Goal: Task Accomplishment & Management: Manage account settings

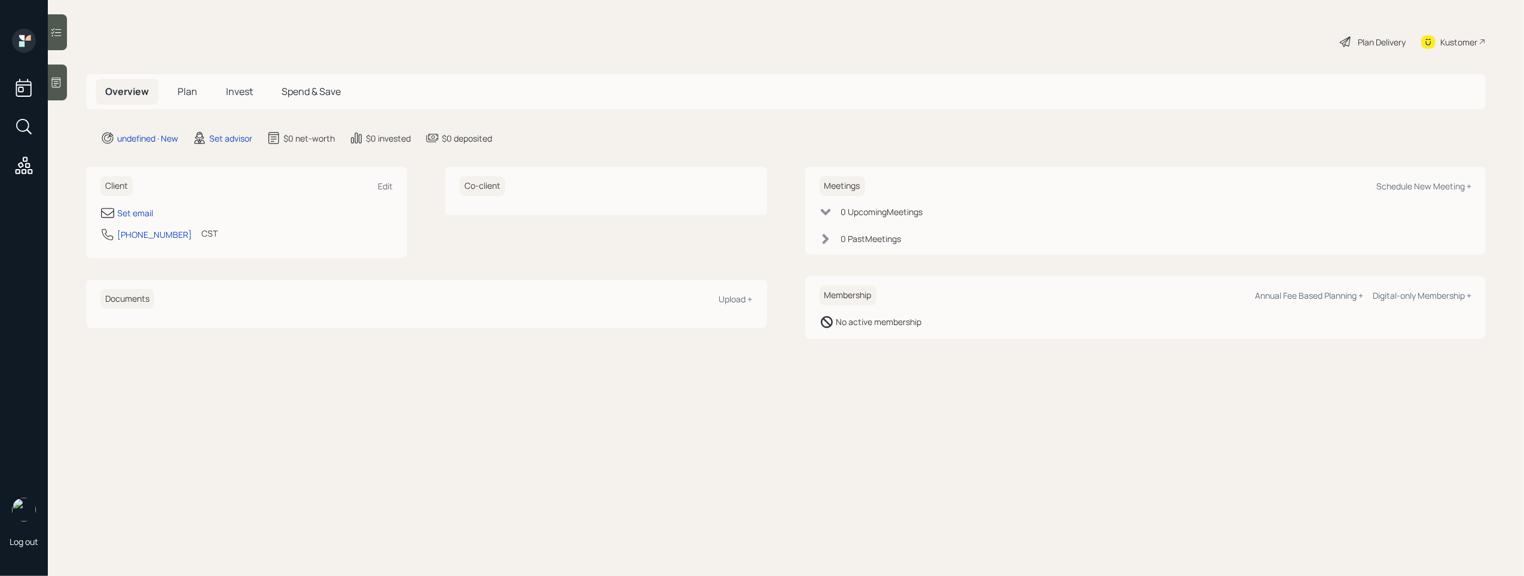
click at [51, 75] on div at bounding box center [57, 83] width 19 height 36
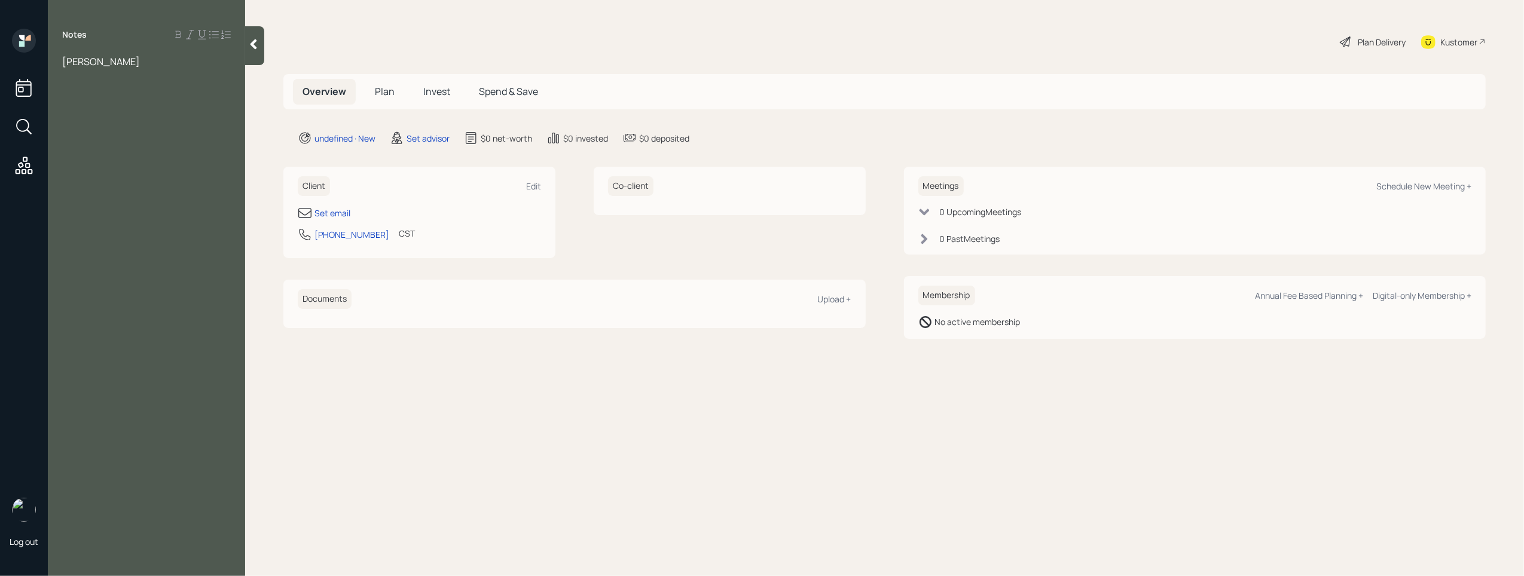
click at [105, 62] on div "Dane" at bounding box center [146, 61] width 169 height 13
click at [219, 102] on div "just got let go so may be retiring" at bounding box center [146, 100] width 169 height 13
click at [78, 79] on div at bounding box center [146, 74] width 169 height 13
click at [121, 88] on div "Age 68" at bounding box center [146, 87] width 169 height 13
click at [85, 134] on div at bounding box center [146, 140] width 169 height 13
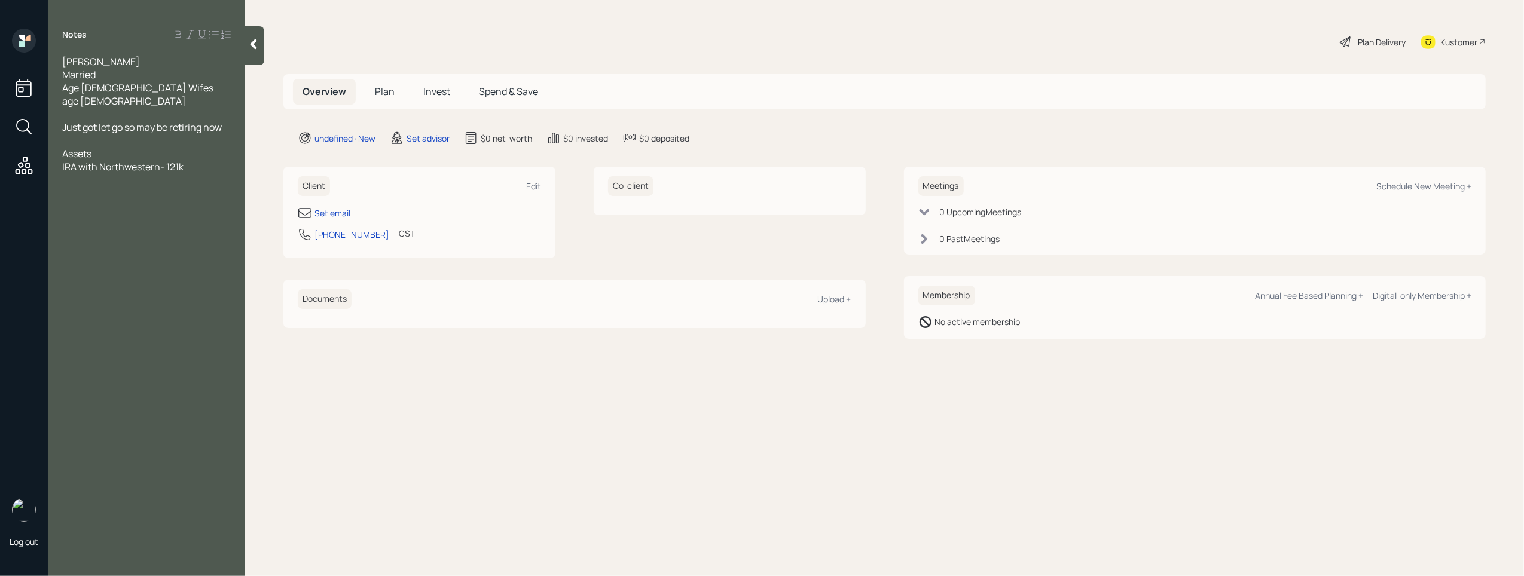
click at [190, 160] on div "IRA with Northwestern- 121k" at bounding box center [146, 166] width 169 height 13
click at [100, 200] on div at bounding box center [146, 206] width 169 height 13
click at [194, 200] on div "Stock in the company - 6k" at bounding box center [146, 206] width 169 height 13
click at [161, 239] on div "Dane Married Age 68 Wifes age 66 Just got let go so may be retiring now Assets …" at bounding box center [146, 199] width 169 height 289
click at [163, 239] on div "land in florida value -" at bounding box center [146, 245] width 169 height 13
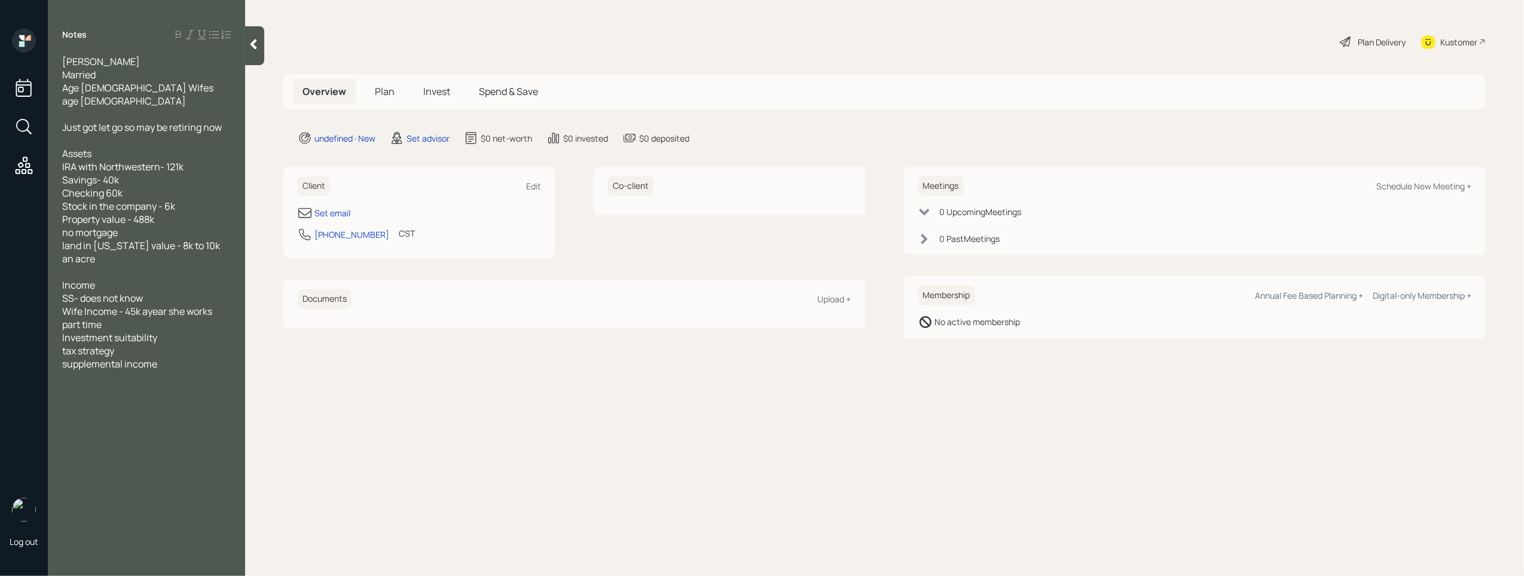
click at [148, 305] on span "Wife Income - 45k ayear she works part time" at bounding box center [138, 318] width 152 height 26
click at [127, 305] on div "Wife Income - 45k a year she works part time" at bounding box center [146, 318] width 169 height 26
click at [340, 211] on div "Set email" at bounding box center [332, 213] width 36 height 13
select select "America/Chicago"
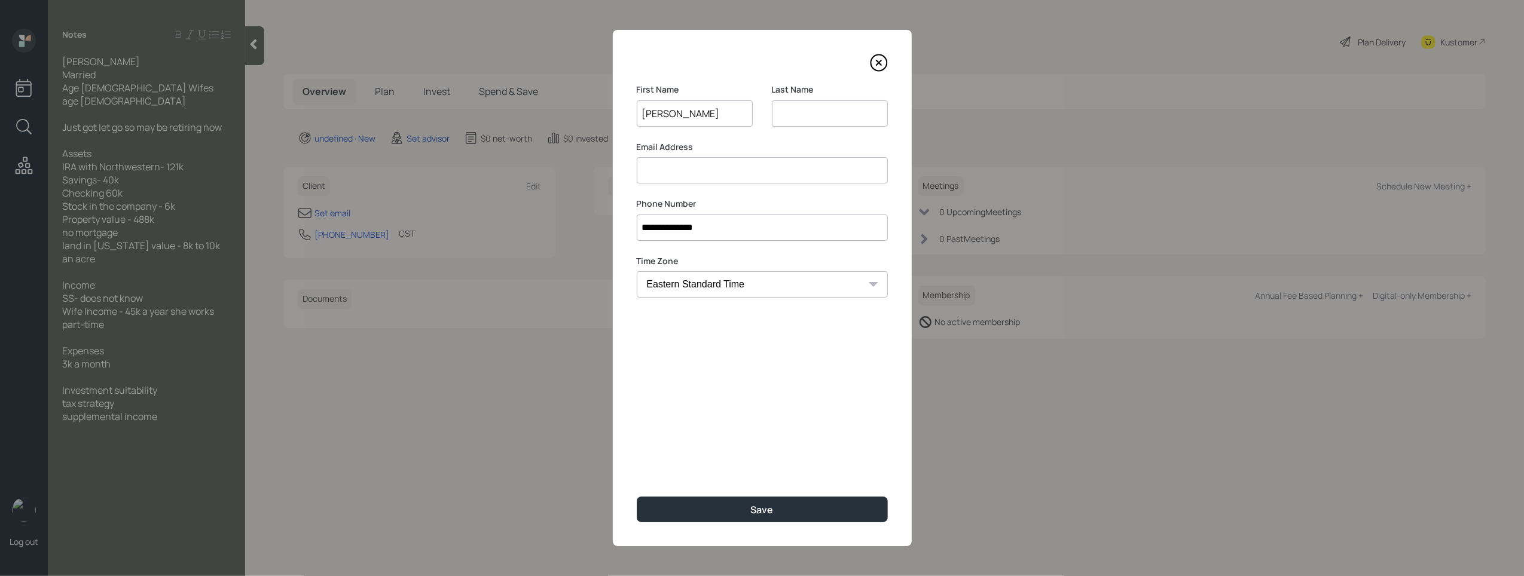
type input "Dane"
click at [832, 109] on input at bounding box center [830, 113] width 116 height 26
type input "aderholt"
click at [664, 172] on input at bounding box center [762, 170] width 251 height 26
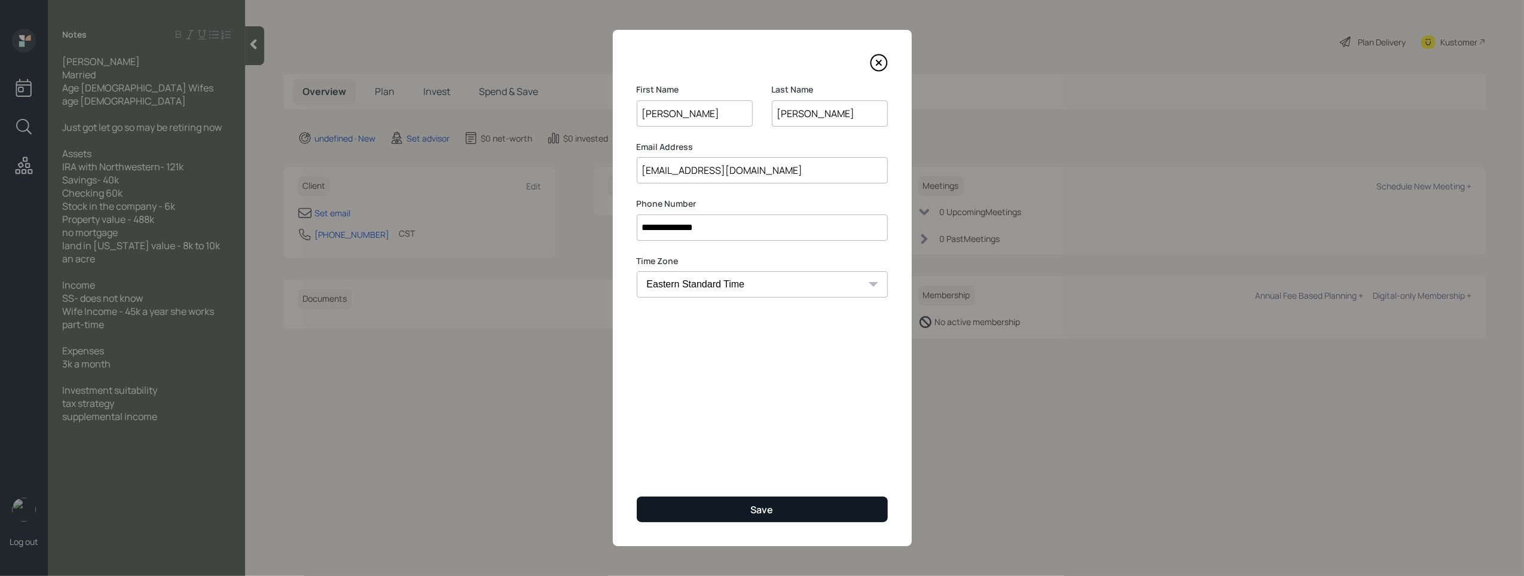
type input "daneader@tx.rr.com"
click at [768, 501] on button "Save" at bounding box center [762, 510] width 251 height 26
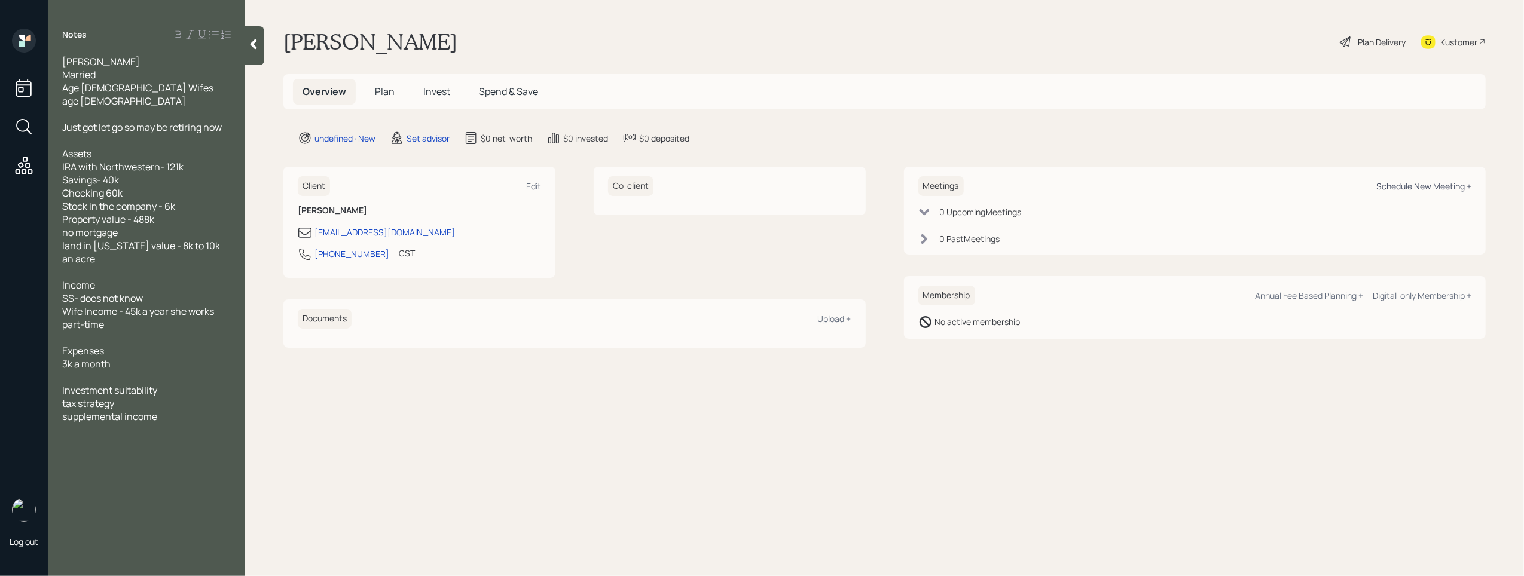
click at [1405, 188] on div "Schedule New Meeting +" at bounding box center [1423, 186] width 95 height 11
select select "round-robin"
click at [258, 32] on div at bounding box center [254, 45] width 19 height 39
